Goal: Information Seeking & Learning: Check status

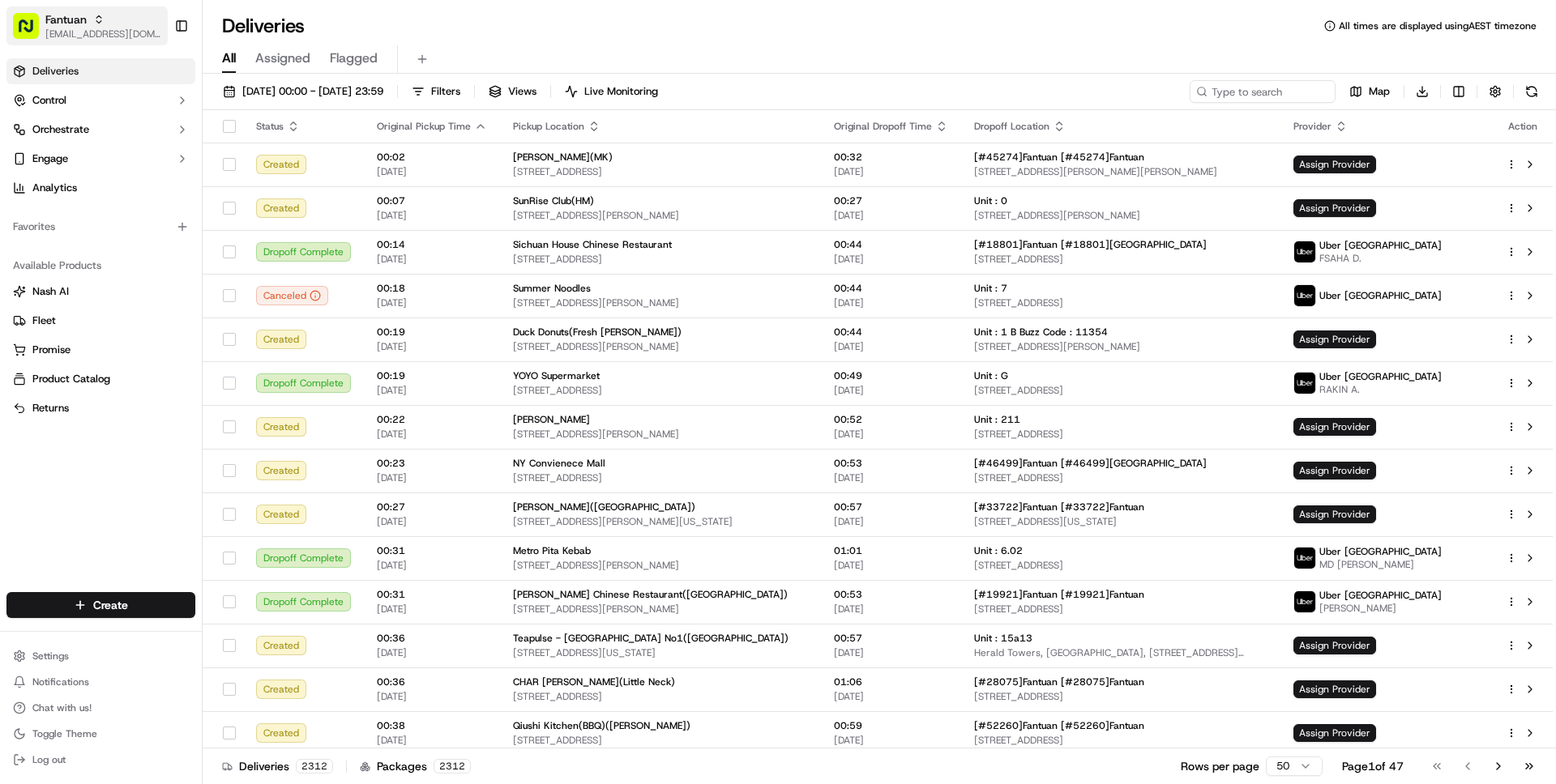
click at [103, 24] on div "Fantuan" at bounding box center [102, 19] width 116 height 16
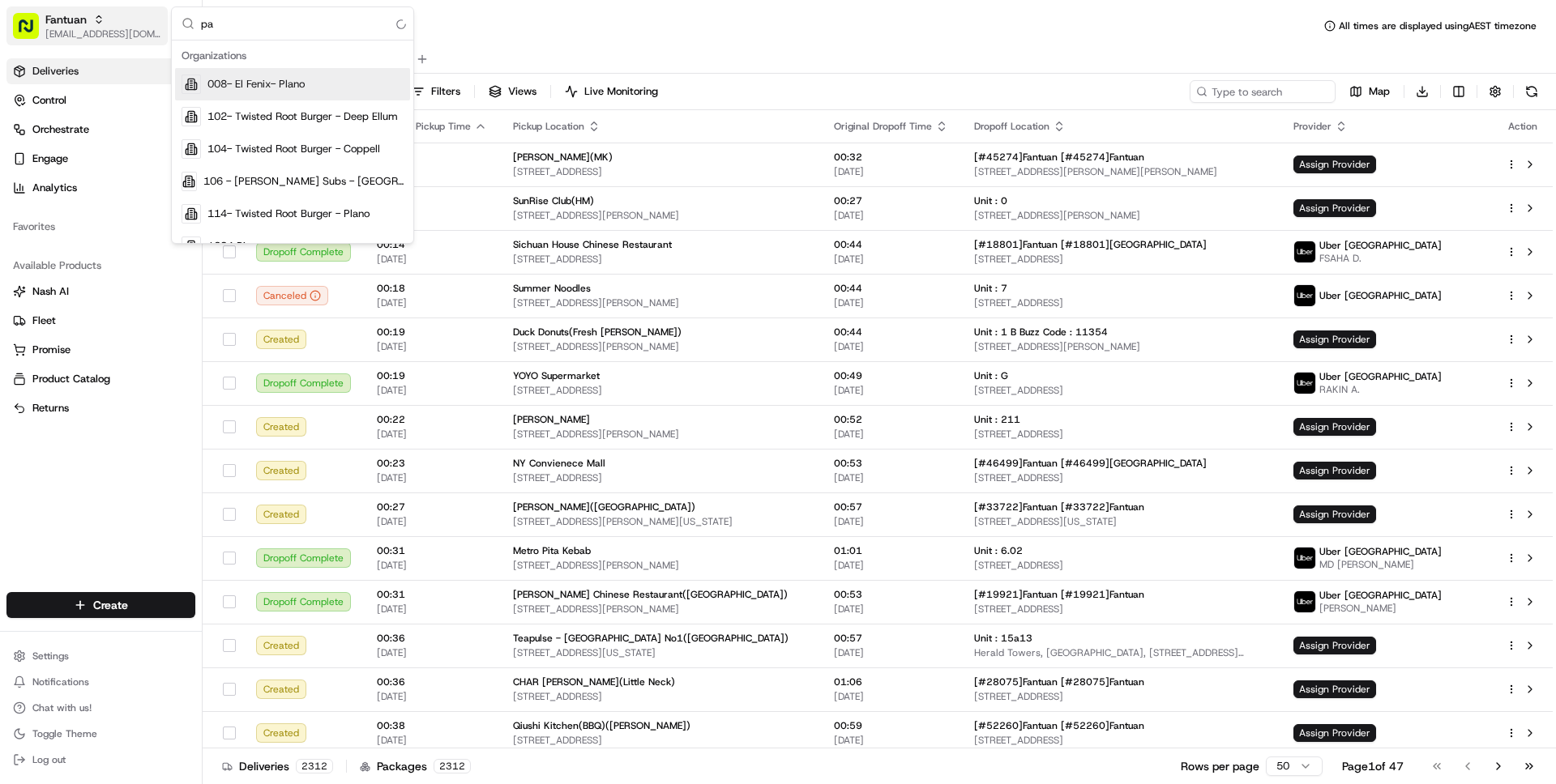
type input "p"
type input "home"
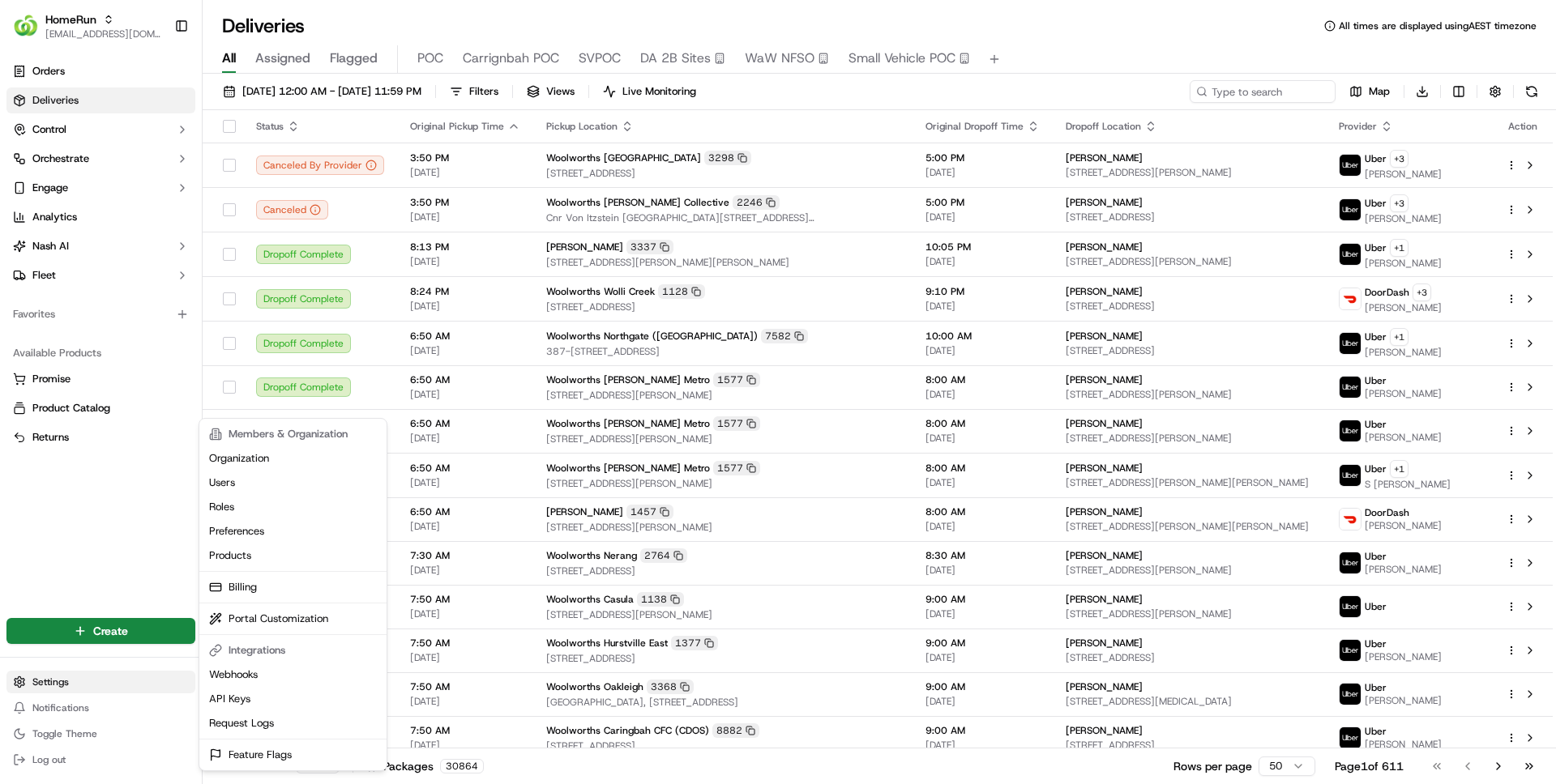
click at [83, 678] on html "HomeRun ben@usenash.com Toggle Sidebar Orders Deliveries Control Orchestrate En…" at bounding box center [778, 392] width 1556 height 784
click at [104, 492] on html "HomeRun ben@usenash.com Toggle Sidebar Orders Deliveries Control Orchestrate En…" at bounding box center [778, 392] width 1556 height 784
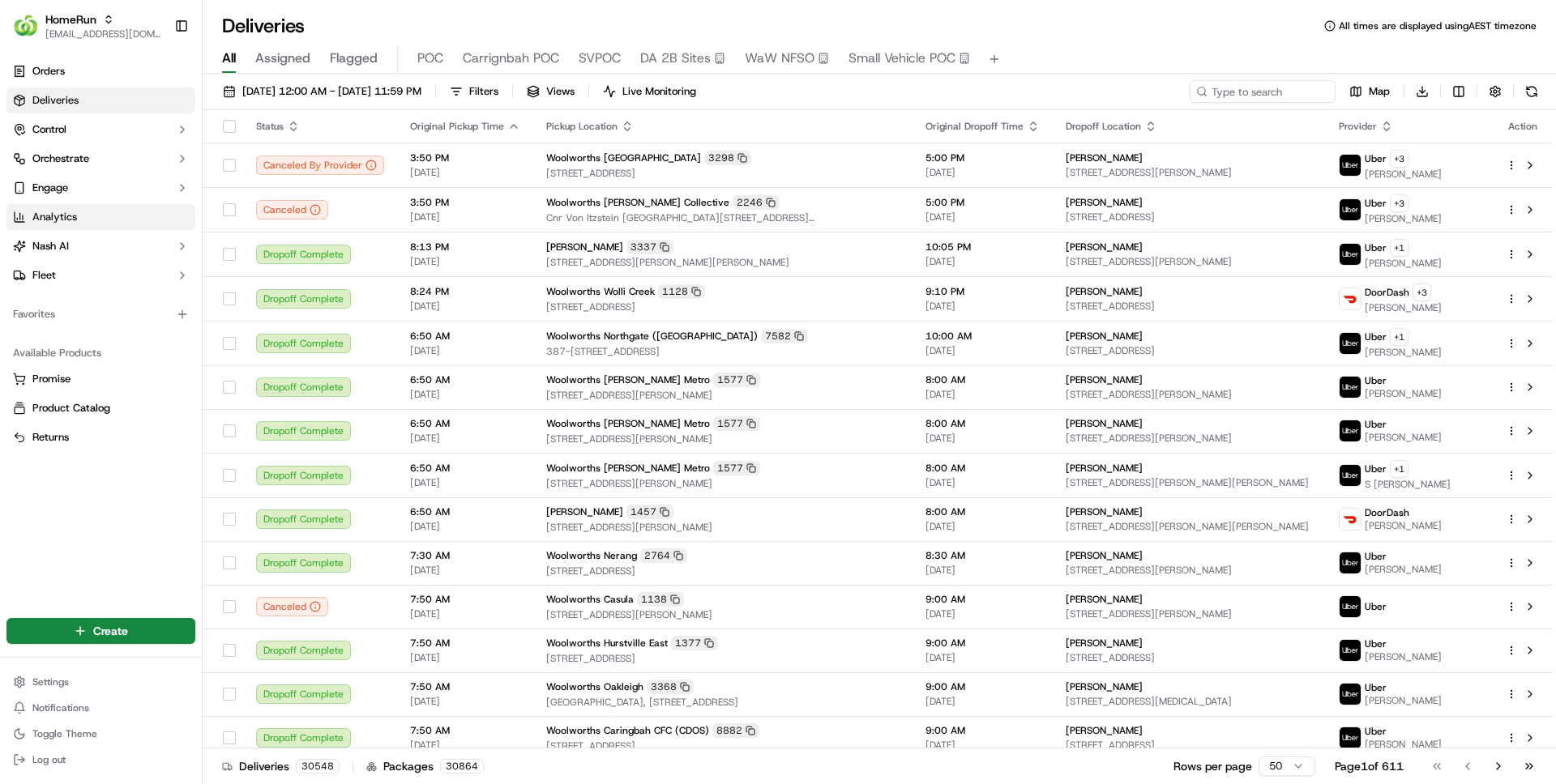
click at [97, 220] on link "Analytics" at bounding box center [101, 216] width 189 height 26
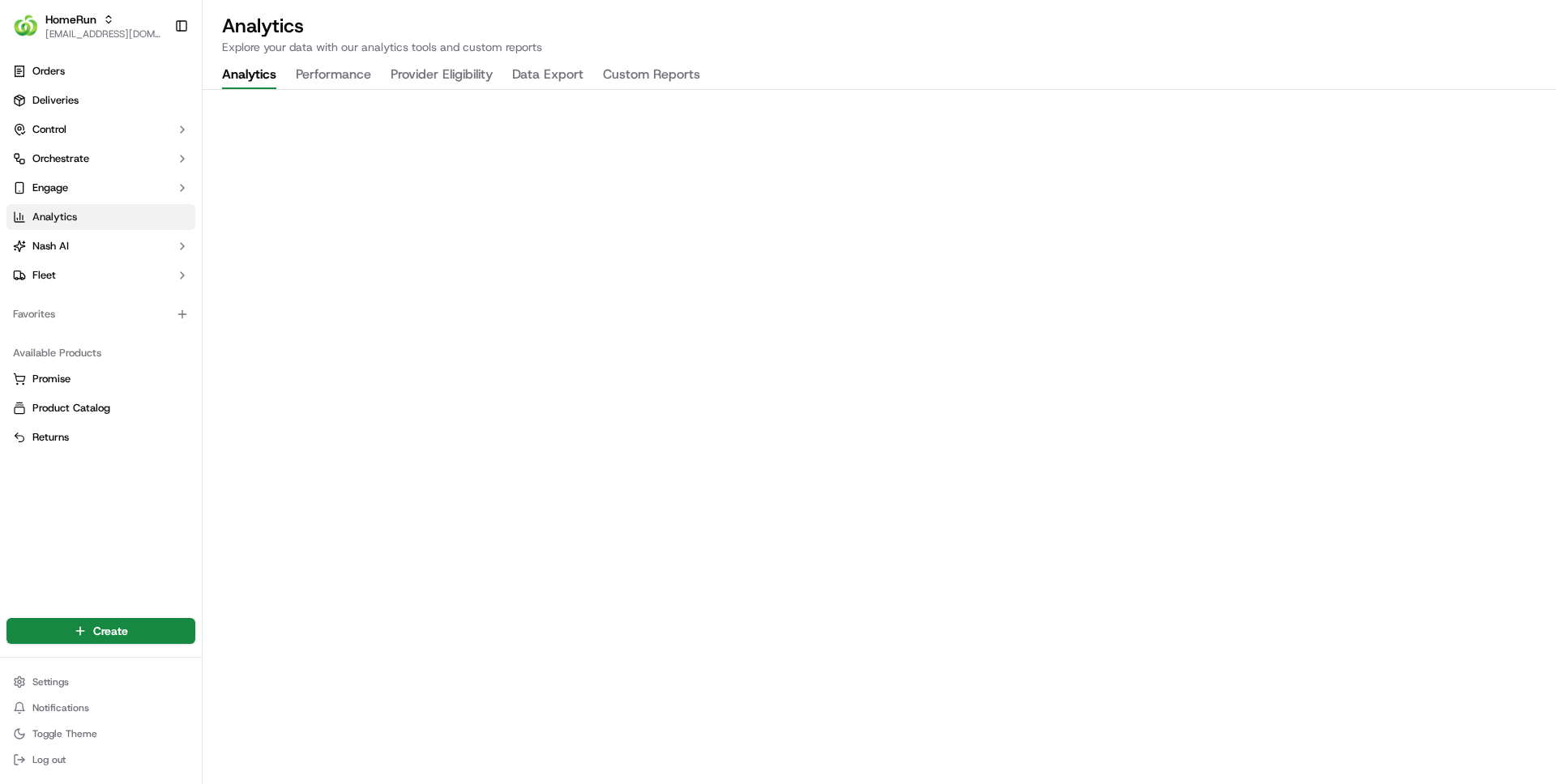
click at [362, 66] on button "Performance" at bounding box center [333, 75] width 76 height 28
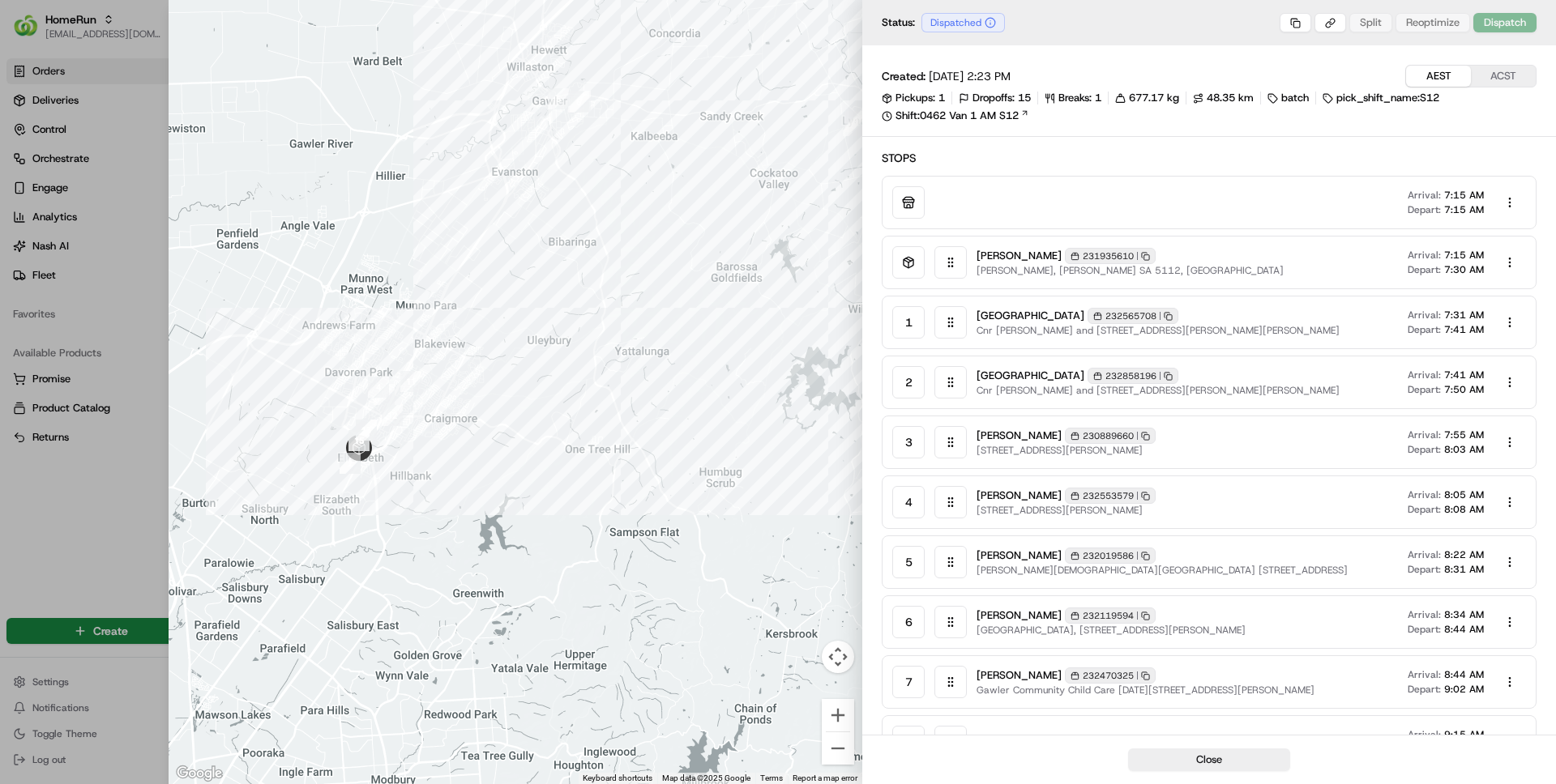
drag, startPoint x: 374, startPoint y: 609, endPoint x: 478, endPoint y: 498, distance: 152.1
click at [478, 498] on div at bounding box center [515, 392] width 694 height 784
click at [1498, 84] on button "ACST" at bounding box center [1503, 77] width 65 height 21
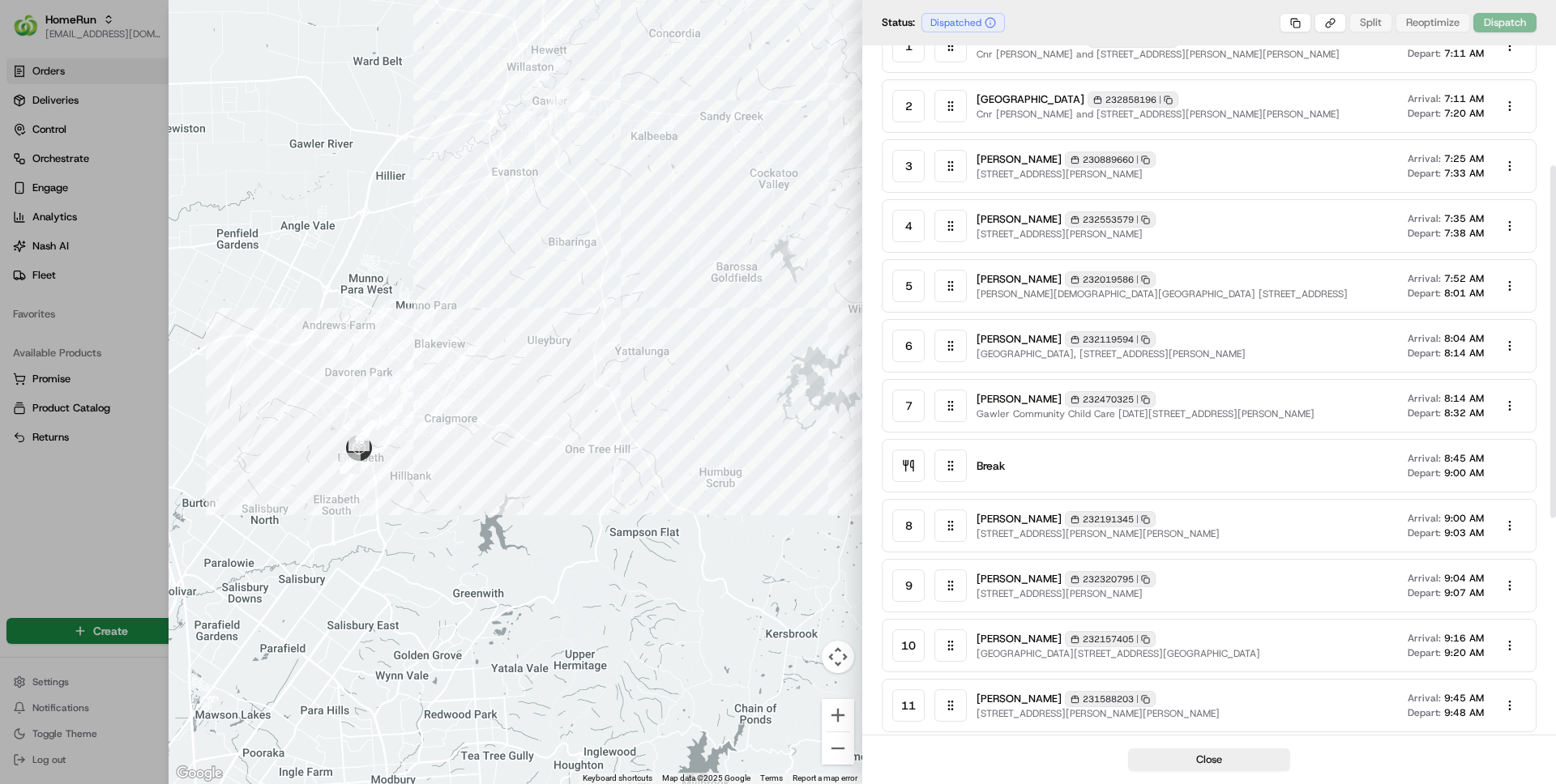
scroll to position [288, 0]
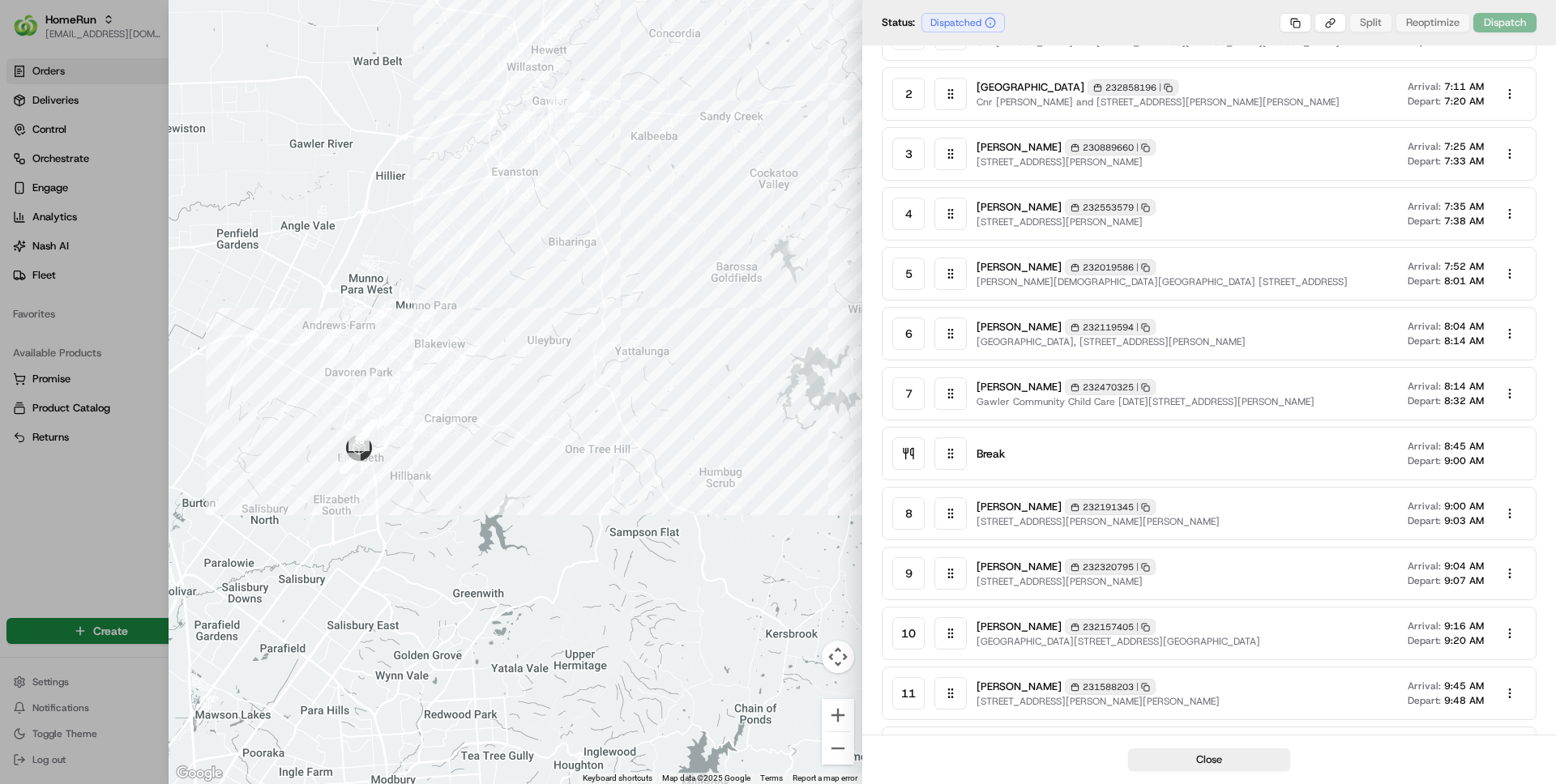
click at [1456, 396] on span "8:32 AM" at bounding box center [1464, 401] width 39 height 13
click at [1307, 383] on div "[PERSON_NAME] 232470325 Copy 232470325" at bounding box center [1145, 387] width 338 height 16
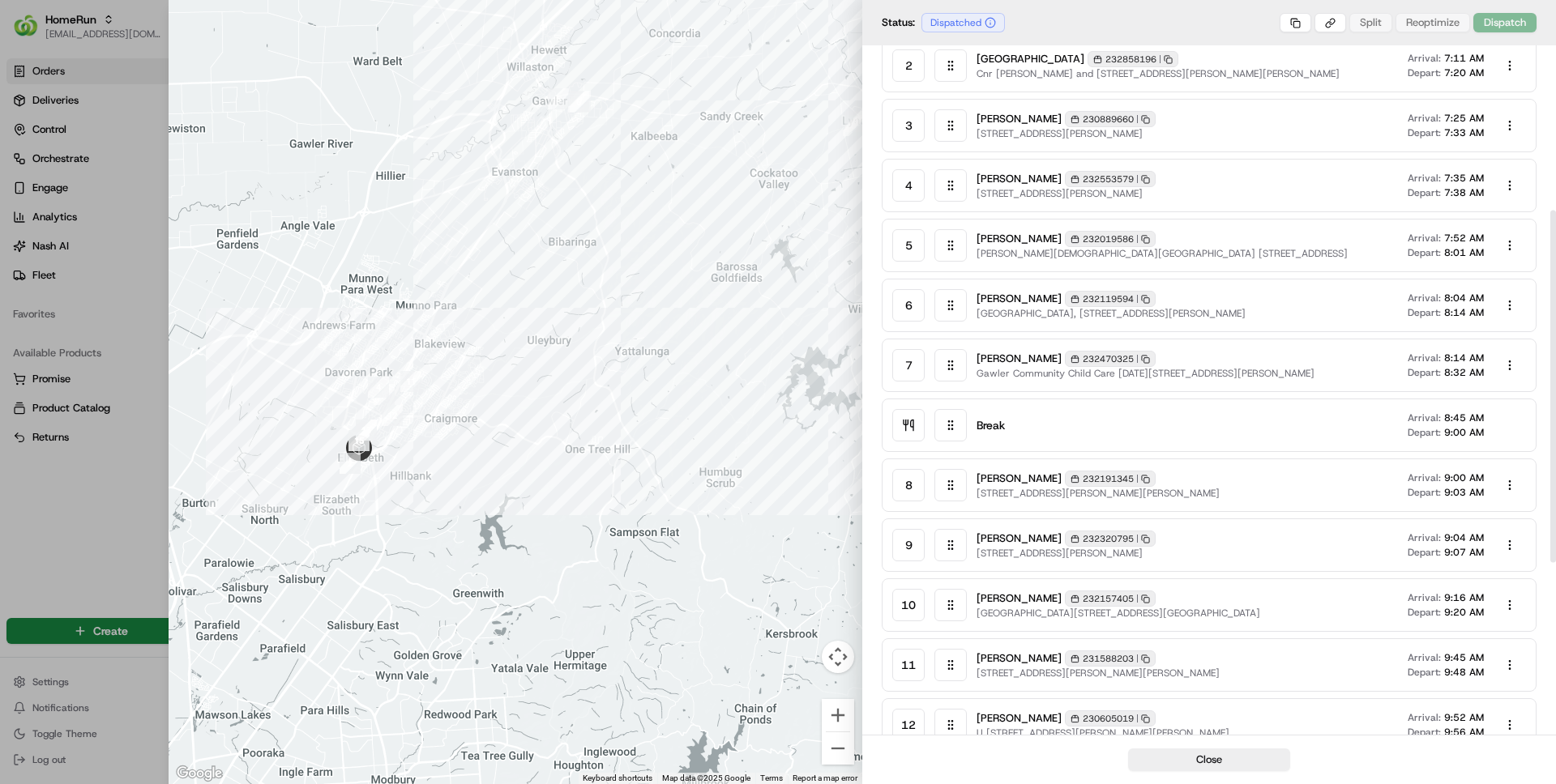
scroll to position [325, 0]
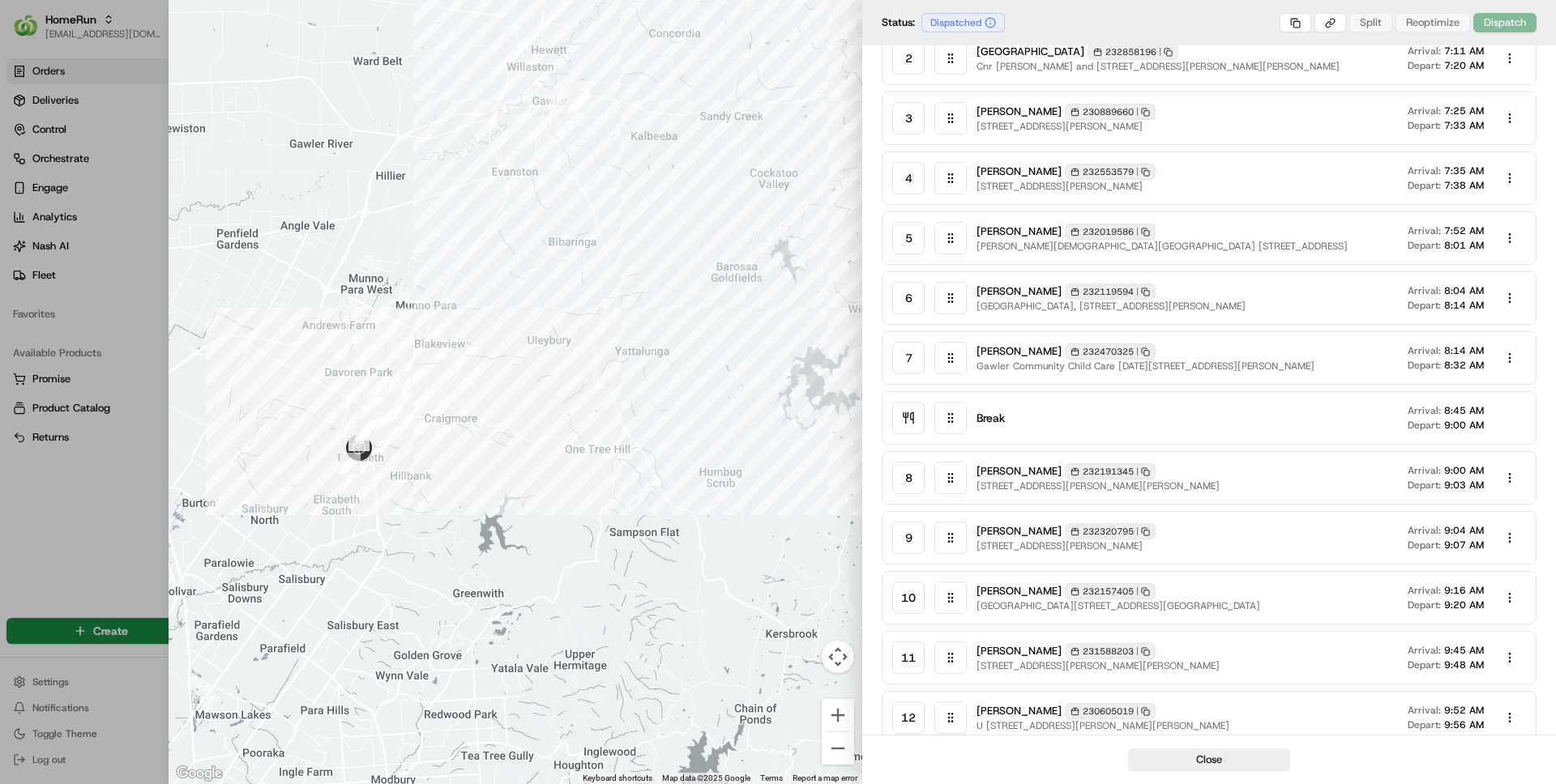
click at [66, 214] on div at bounding box center [778, 392] width 1556 height 784
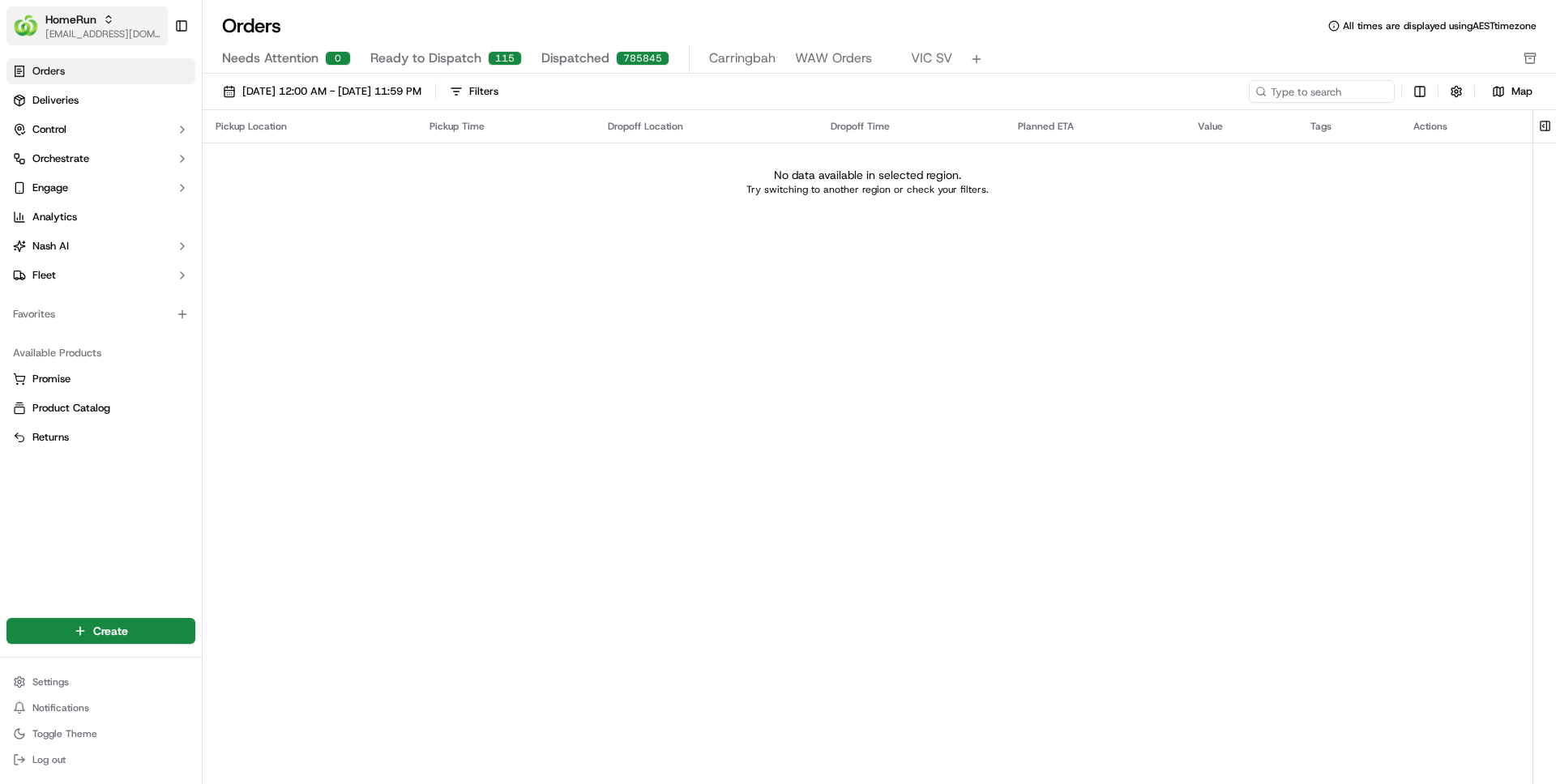
click at [117, 25] on div "HomeRun" at bounding box center [102, 19] width 116 height 16
type input "[PERSON_NAME]"
